Goal: Task Accomplishment & Management: Manage account settings

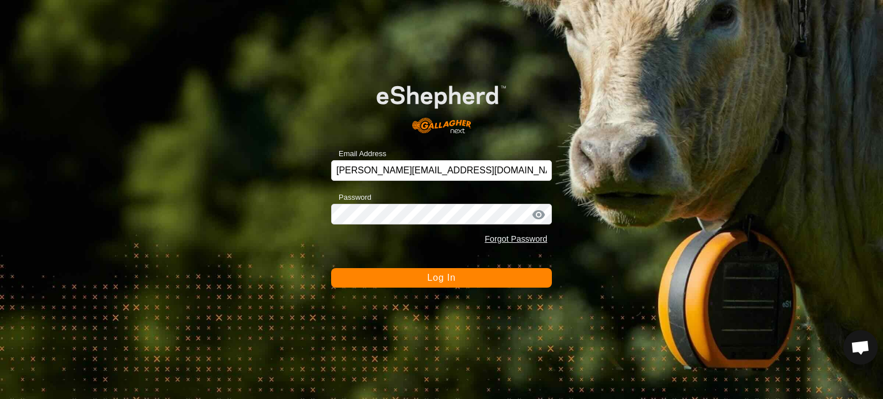
scroll to position [1000, 0]
click at [444, 279] on span "Log In" at bounding box center [441, 278] width 28 height 10
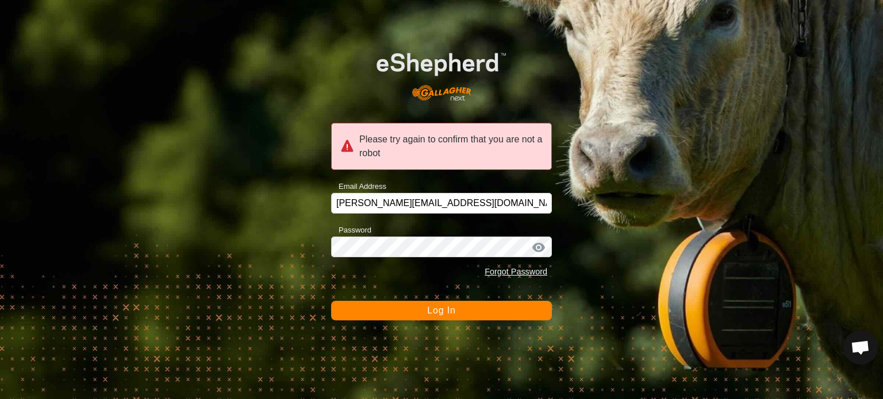
click at [433, 134] on div "Please try again to confirm that you are not a robot" at bounding box center [441, 146] width 221 height 47
click at [536, 247] on div at bounding box center [538, 247] width 17 height 11
drag, startPoint x: 530, startPoint y: 245, endPoint x: 582, endPoint y: 283, distance: 64.6
click at [582, 283] on div "Please try again to confirm that you are not a robot Email Address [PERSON_NAME…" at bounding box center [441, 199] width 883 height 399
click at [443, 307] on span "Log In" at bounding box center [441, 311] width 28 height 10
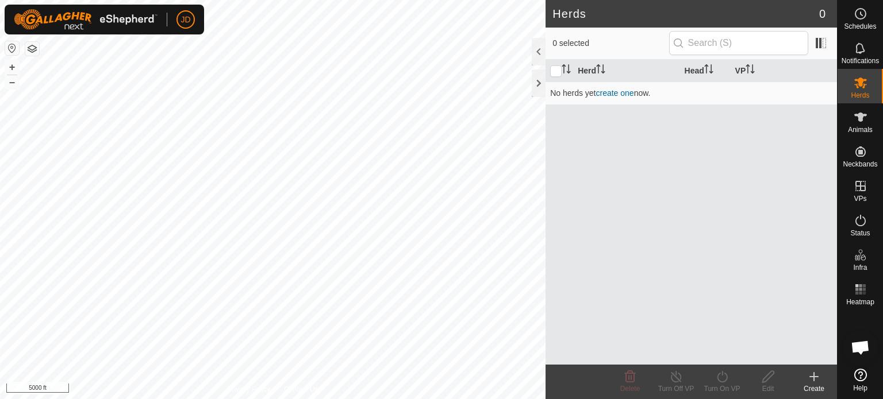
click at [857, 347] on span "Open chat" at bounding box center [860, 349] width 19 height 16
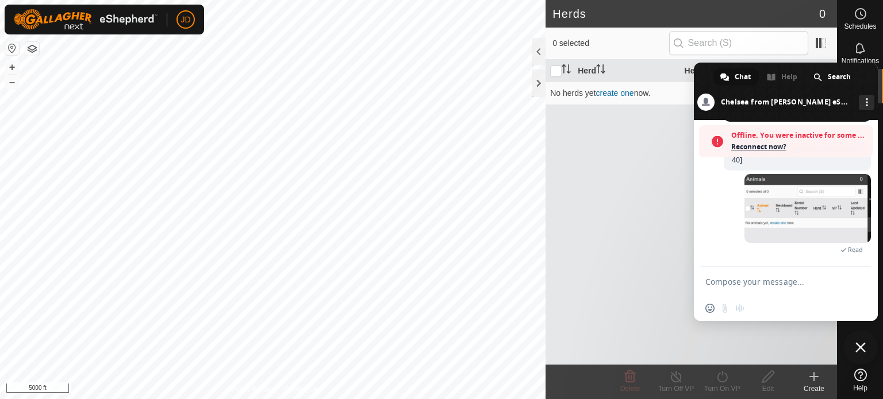
scroll to position [1037, 0]
click at [755, 148] on span "Reconnect now?" at bounding box center [799, 146] width 136 height 11
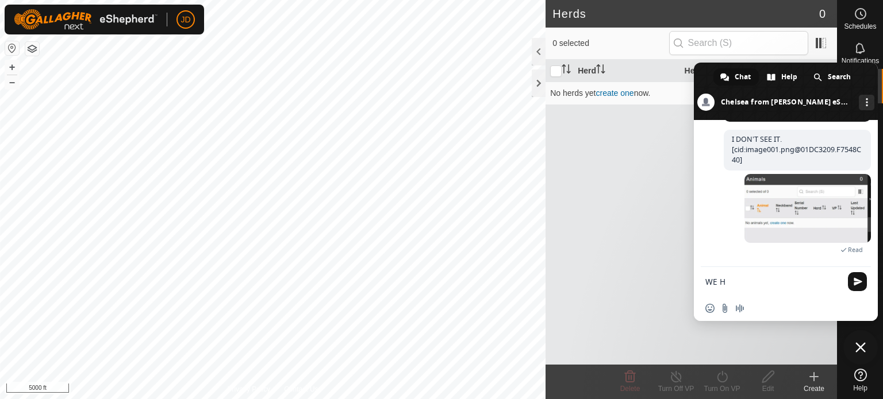
click at [751, 253] on span "Read" at bounding box center [807, 248] width 126 height 11
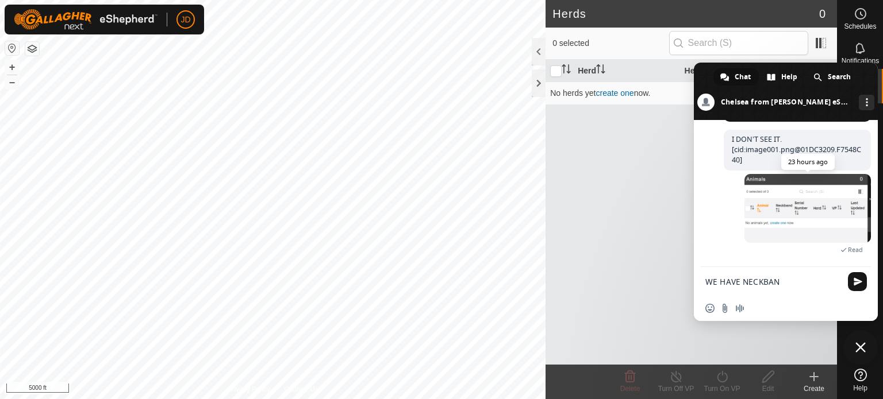
click at [756, 236] on span at bounding box center [807, 208] width 126 height 69
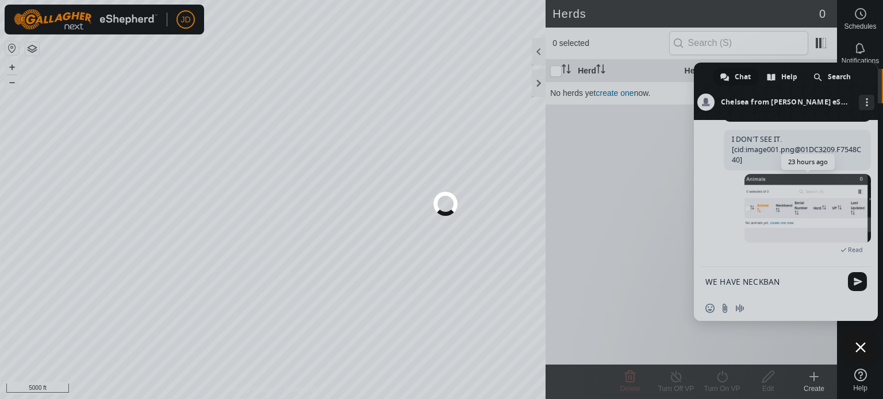
click at [756, 239] on div at bounding box center [441, 199] width 883 height 399
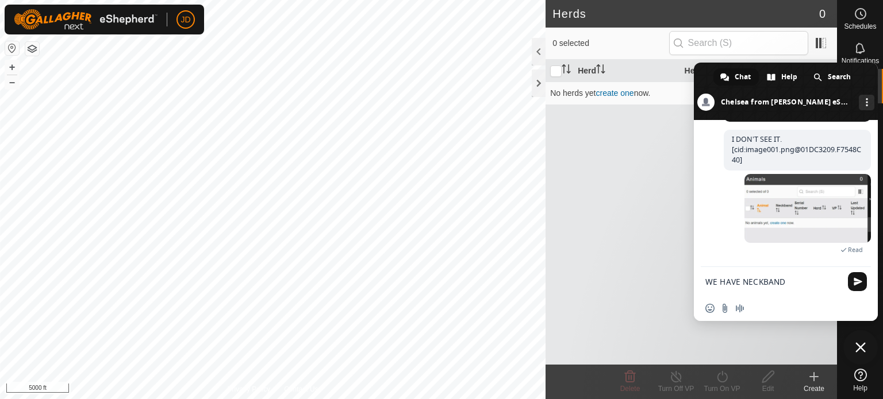
drag, startPoint x: 775, startPoint y: 66, endPoint x: 773, endPoint y: 97, distance: 30.6
click at [773, 91] on body "JD Schedules Notifications Herds Animals Neckbands VPs Status Infra Heatmap Hel…" at bounding box center [441, 199] width 883 height 399
drag, startPoint x: 829, startPoint y: 343, endPoint x: 832, endPoint y: 361, distance: 18.0
click at [830, 356] on div "Herd Head VP No herds yet create one now." at bounding box center [691, 212] width 291 height 305
click at [783, 281] on textarea "WE HAVE NECKBAND" at bounding box center [773, 282] width 136 height 10
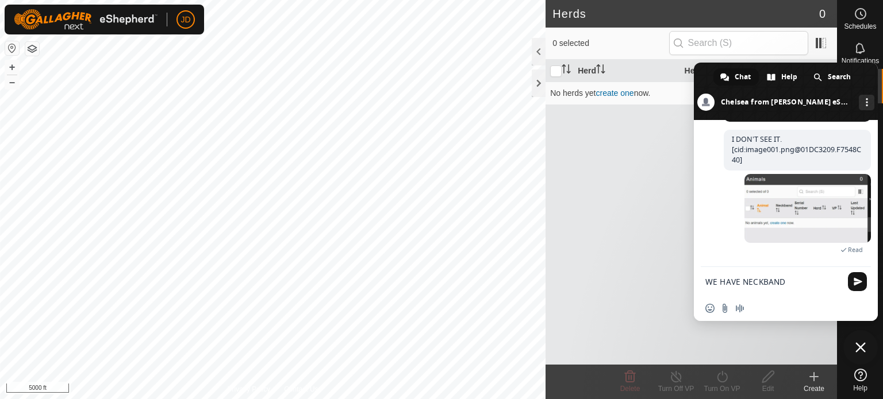
click at [741, 281] on textarea "WE HAVE NECKBAND" at bounding box center [773, 282] width 136 height 10
drag, startPoint x: 882, startPoint y: 250, endPoint x: 876, endPoint y: 258, distance: 10.2
click at [878, 257] on div "Infra" at bounding box center [860, 258] width 45 height 34
drag, startPoint x: 822, startPoint y: 276, endPoint x: 816, endPoint y: 278, distance: 6.2
click at [816, 278] on form "WE HAVE TEST NECKBAND" at bounding box center [773, 282] width 136 height 31
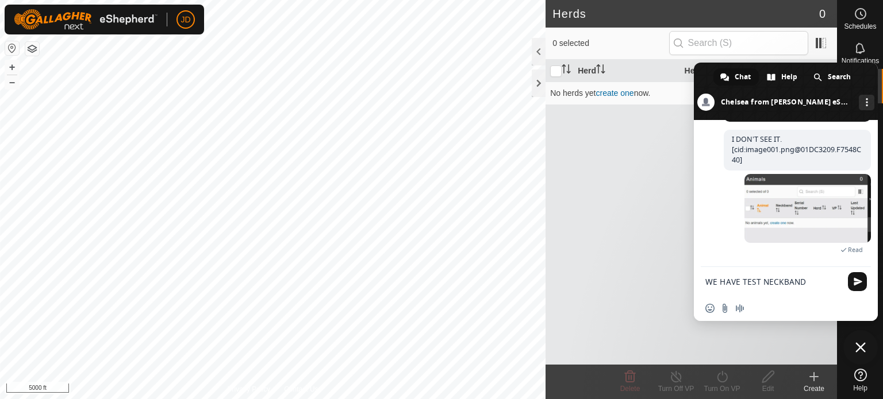
click at [816, 278] on textarea "WE HAVE TEST NECKBAND" at bounding box center [773, 282] width 136 height 10
click at [816, 276] on form "WE HAVE TEST NECKBAN" at bounding box center [773, 282] width 136 height 31
click at [810, 276] on form "WE HAVE TEST NECKBAN" at bounding box center [773, 282] width 136 height 31
click at [803, 282] on textarea "WE HAVE TEST NECKBAN" at bounding box center [773, 282] width 136 height 10
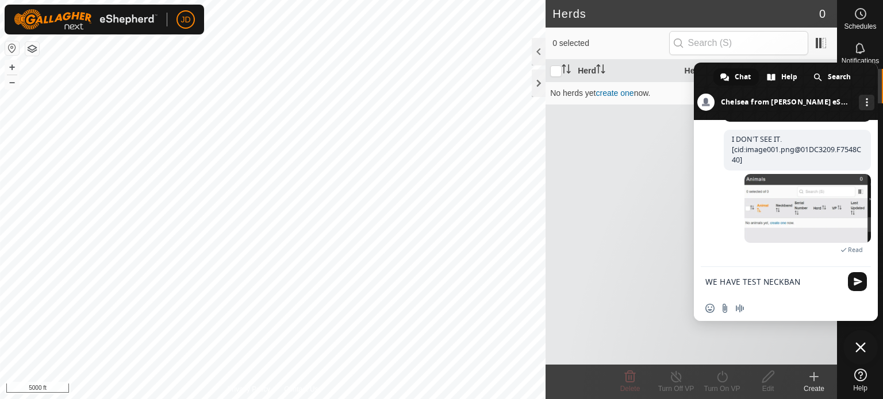
click at [803, 282] on textarea "WE HAVE TEST NECKBAN" at bounding box center [773, 282] width 136 height 10
click at [802, 282] on textarea "WE HAVE TEST NECKBAN" at bounding box center [773, 282] width 136 height 10
type textarea "W"
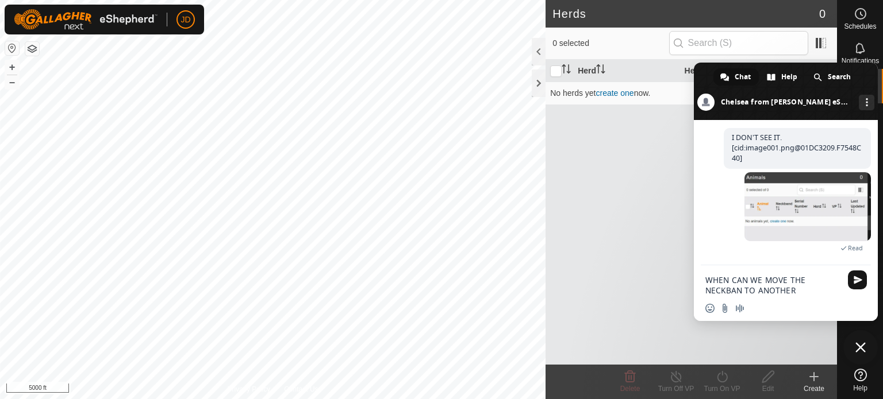
click at [818, 293] on textarea "WHEN CAN WE MOVE THE NECKBAN TO ANOTHER" at bounding box center [773, 285] width 136 height 21
click at [816, 288] on textarea "WHEN CAN WE MOVE THE NECKBAN TO ANOTHER" at bounding box center [773, 285] width 136 height 21
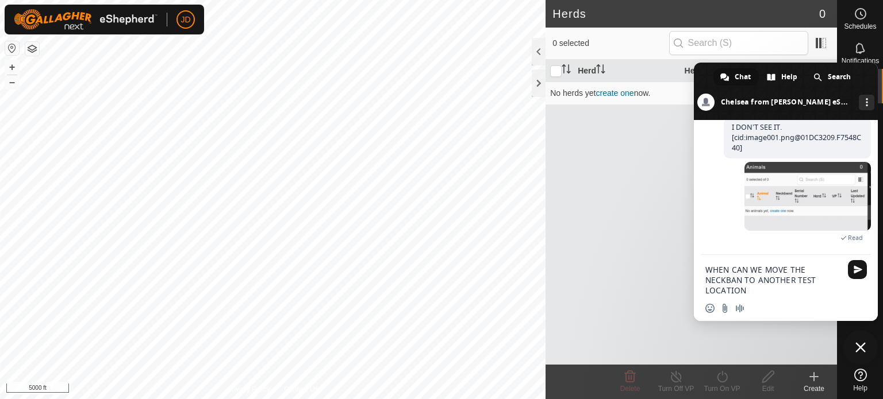
click at [830, 265] on textarea "WHEN CAN WE MOVE THE NECKBAN TO ANOTHER TEST LOCATION" at bounding box center [773, 280] width 136 height 31
click at [792, 287] on textarea "WHEN CAN WE MOVE THE ?NECKBAN TO ANOTHER TEST LOCATION" at bounding box center [773, 280] width 136 height 31
click at [786, 287] on textarea "WHEN CAN WE MOVE THE ?NECKBAN TO ANOTHER TEST LOCATION" at bounding box center [773, 280] width 136 height 31
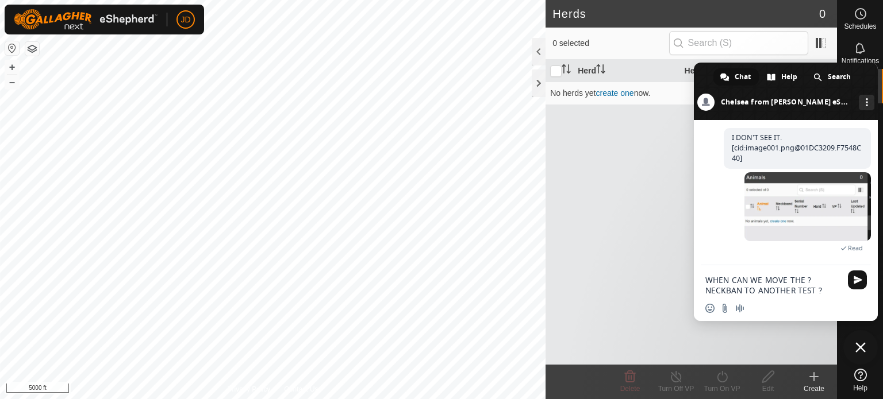
click at [786, 287] on textarea "WHEN CAN WE MOVE THE ?NECKBAN TO ANOTHER TEST ?" at bounding box center [773, 285] width 136 height 21
click at [786, 286] on textarea "WHEN CAN WE MOVE THE ?NECKBAN TO ANOTHER TEST ?" at bounding box center [773, 285] width 136 height 21
click at [821, 290] on textarea "WHEN CAN WE MOVE THE ?NECKBAN TO ANOTHER TEST ?" at bounding box center [773, 285] width 136 height 21
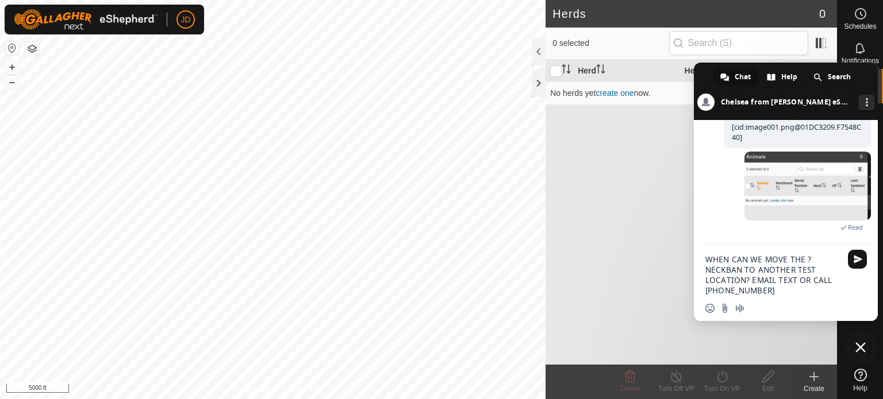
click at [808, 258] on textarea "WHEN CAN WE MOVE THE ?NECKBAN TO ANOTHER TEST LOCATION? EMAIL TEXT OR CALL [PHO…" at bounding box center [773, 275] width 136 height 41
type textarea "WHEN CAN WE MOVE THE NECKBAN TO ANOTHER TEST LOCATION? EMAIL TEXT OR CALL [PHON…"
click at [850, 259] on span "Send" at bounding box center [857, 259] width 19 height 19
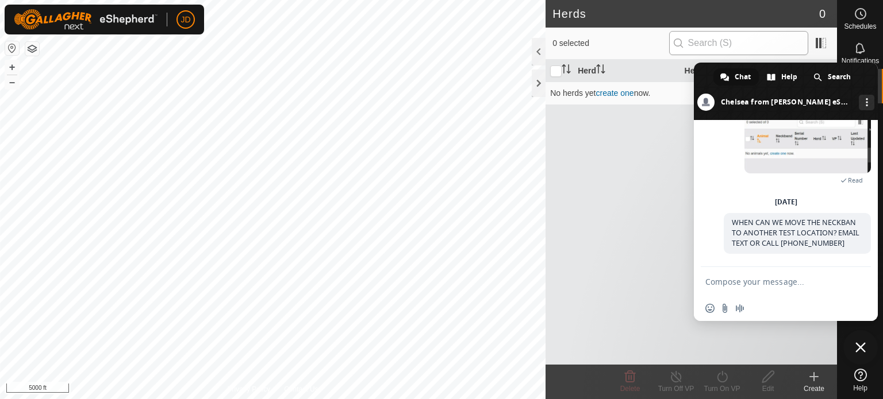
scroll to position [1082, 0]
drag, startPoint x: 701, startPoint y: 76, endPoint x: 678, endPoint y: 82, distance: 24.3
click at [678, 82] on body "JD Schedules Notifications Herds Animals Neckbands VPs Status Infra Heatmap Hel…" at bounding box center [441, 199] width 883 height 399
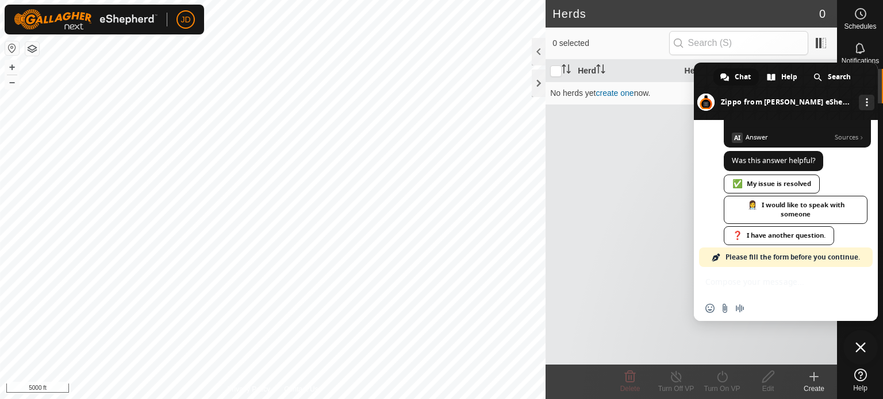
scroll to position [1465, 0]
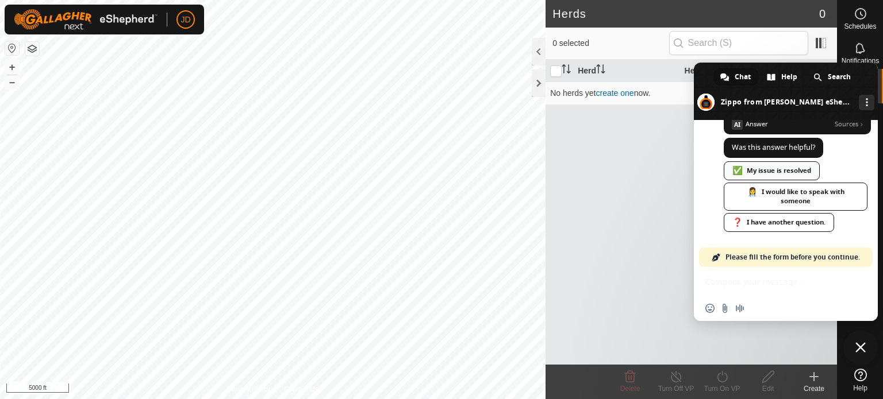
click at [773, 180] on div "✅ My issue is resolved" at bounding box center [772, 171] width 96 height 19
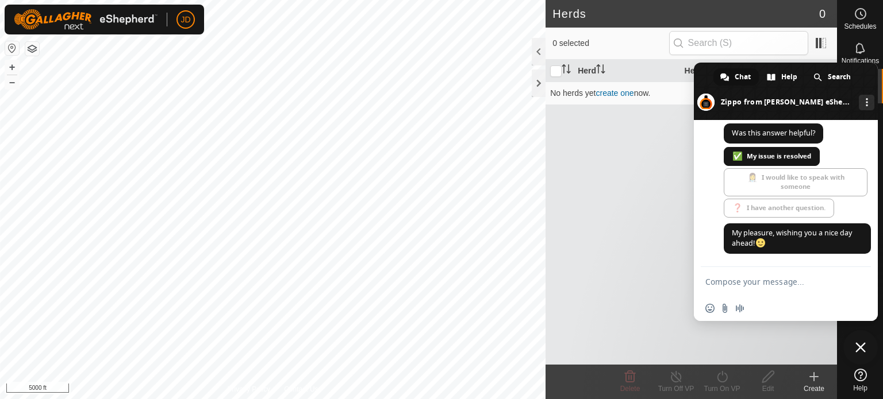
scroll to position [1537, 0]
click at [737, 74] on span "Chat" at bounding box center [743, 76] width 16 height 17
click at [800, 346] on div "Herd Head VP No herds yet create one now." at bounding box center [691, 212] width 291 height 305
click at [790, 331] on div "Herd Head VP No herds yet create one now." at bounding box center [691, 212] width 291 height 305
click at [858, 347] on span "Close chat" at bounding box center [860, 348] width 10 height 10
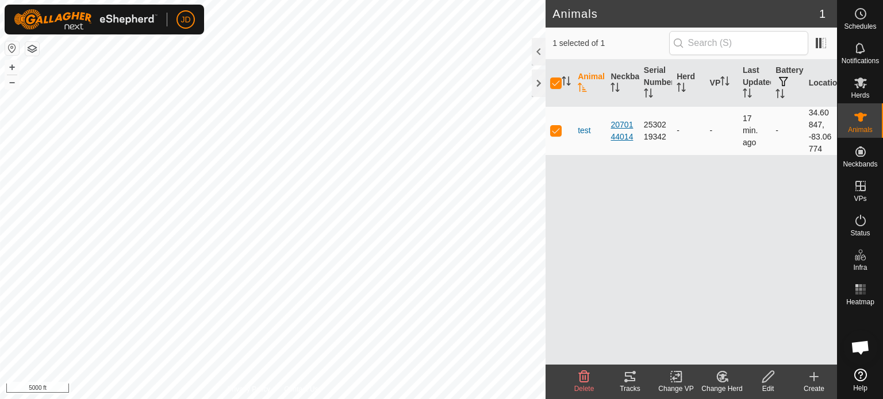
click at [621, 134] on div "2070144014" at bounding box center [622, 131] width 24 height 24
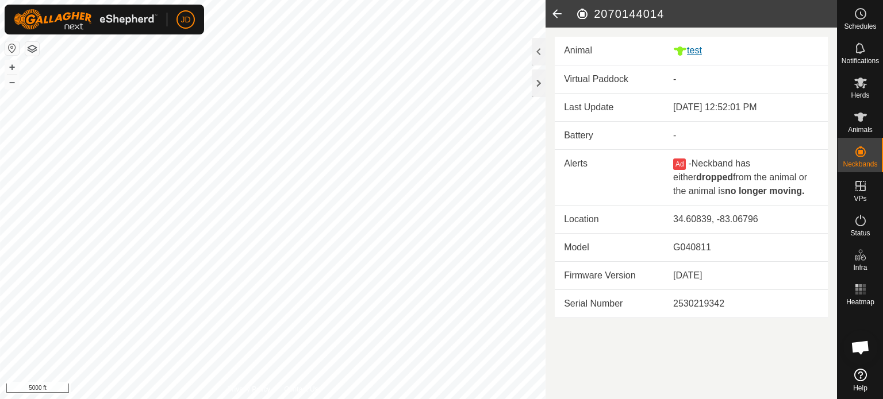
click at [700, 52] on div "test" at bounding box center [745, 51] width 145 height 14
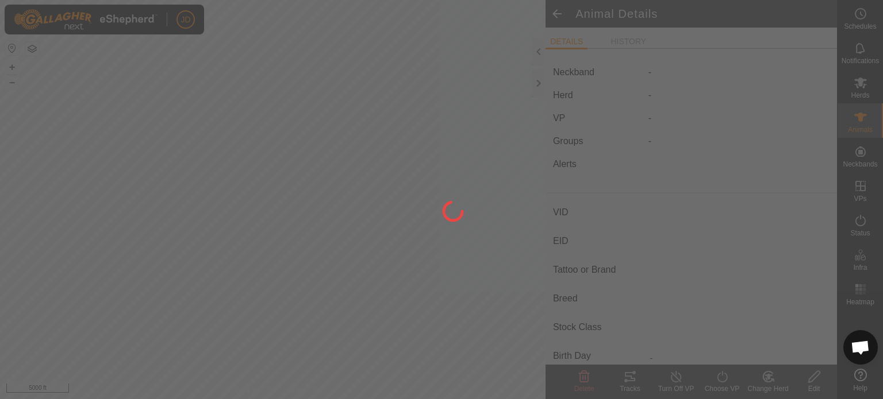
type input "test"
type input "-"
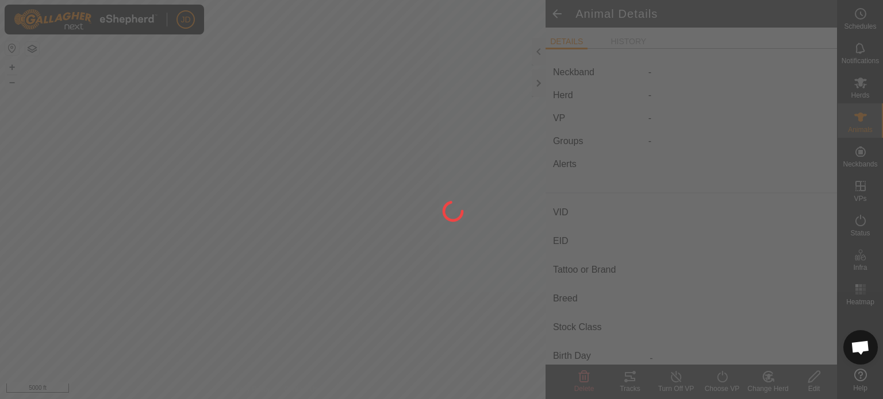
type input "0 kg"
type input "-"
